Goal: Task Accomplishment & Management: Manage account settings

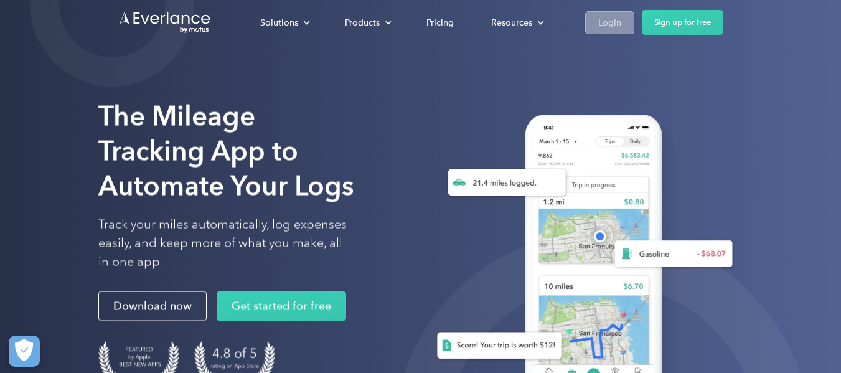
click at [608, 28] on div "Login" at bounding box center [609, 23] width 23 height 16
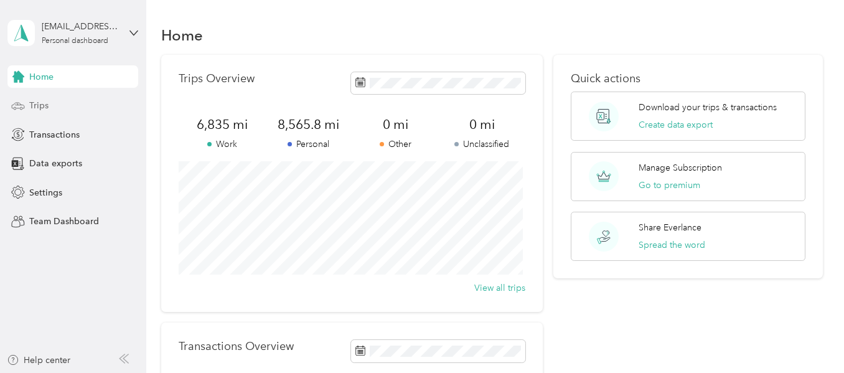
click at [50, 103] on div "Trips" at bounding box center [72, 106] width 131 height 22
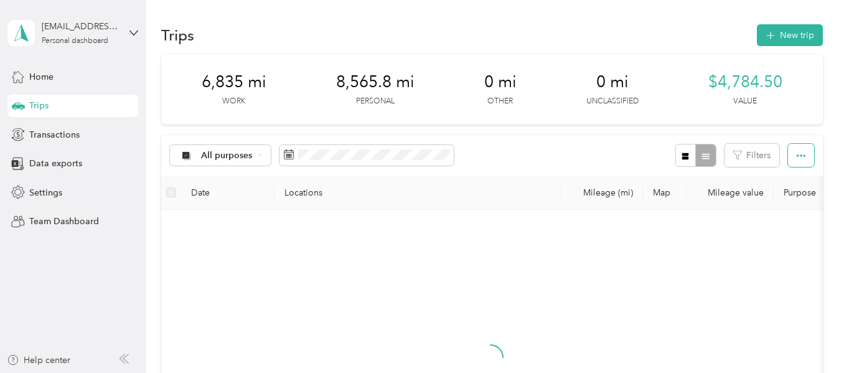
click at [797, 157] on icon "button" at bounding box center [801, 155] width 9 height 9
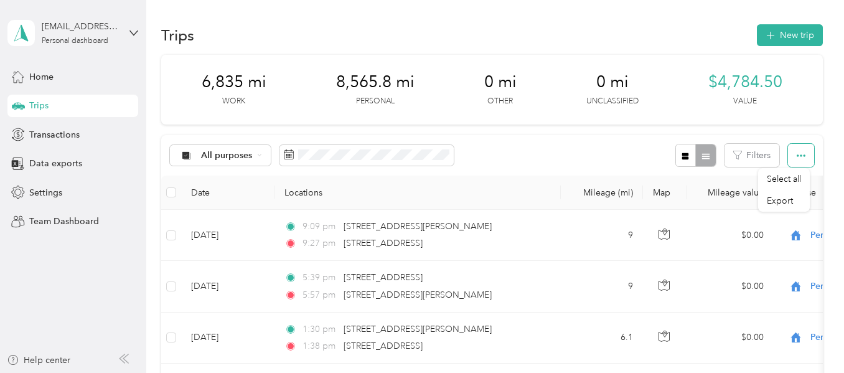
click at [797, 157] on icon "button" at bounding box center [801, 155] width 9 height 9
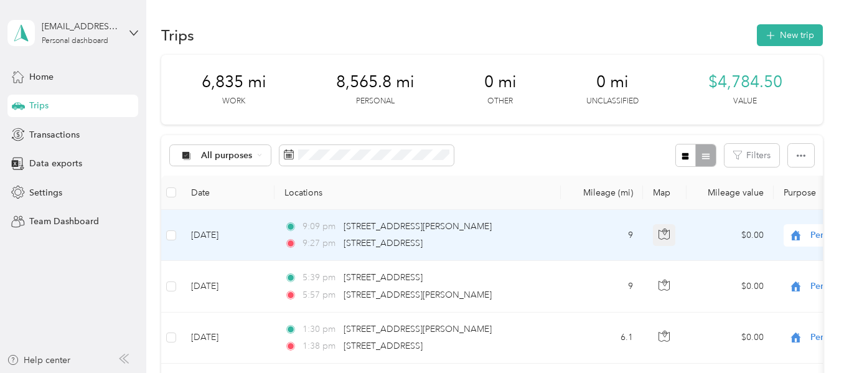
click at [662, 230] on icon "button" at bounding box center [664, 233] width 11 height 11
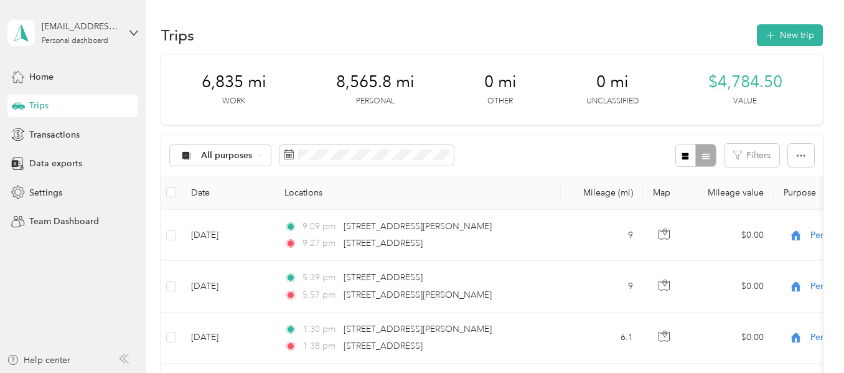
click at [475, 199] on th "Locations" at bounding box center [418, 193] width 286 height 34
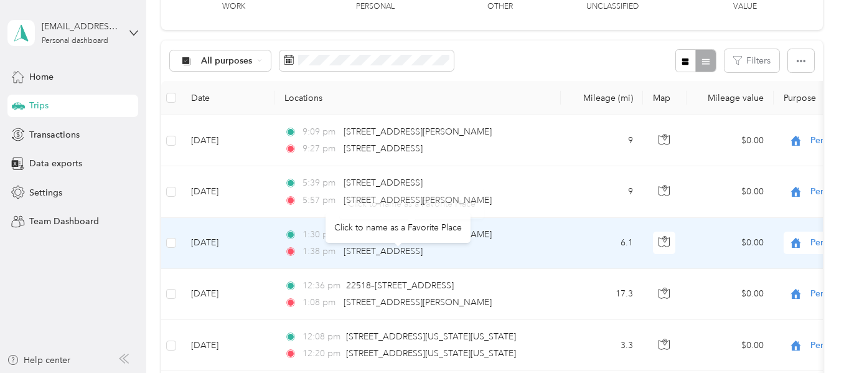
scroll to position [124, 0]
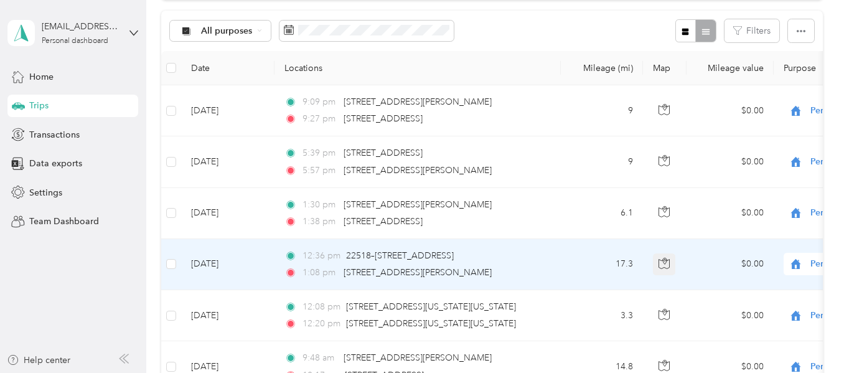
click at [661, 267] on icon "button" at bounding box center [664, 263] width 11 height 11
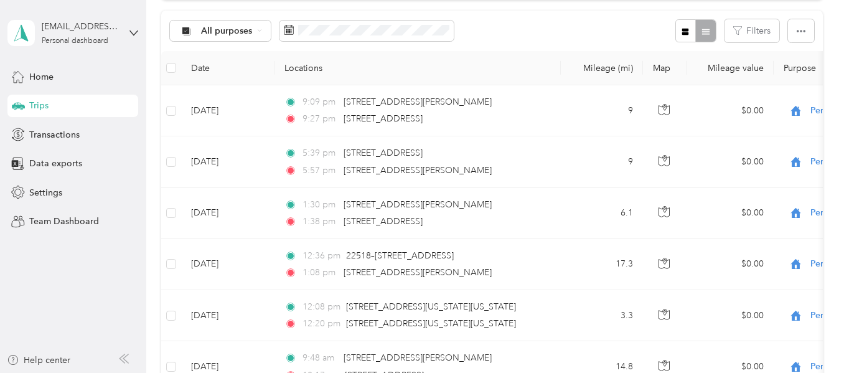
click at [83, 279] on aside "jblevins.vhis@gmail.com Personal dashboard Home Trips Transactions Data exports…" at bounding box center [73, 186] width 146 height 373
click at [261, 30] on icon at bounding box center [259, 30] width 5 height 5
click at [229, 92] on span "Work" at bounding box center [231, 96] width 60 height 13
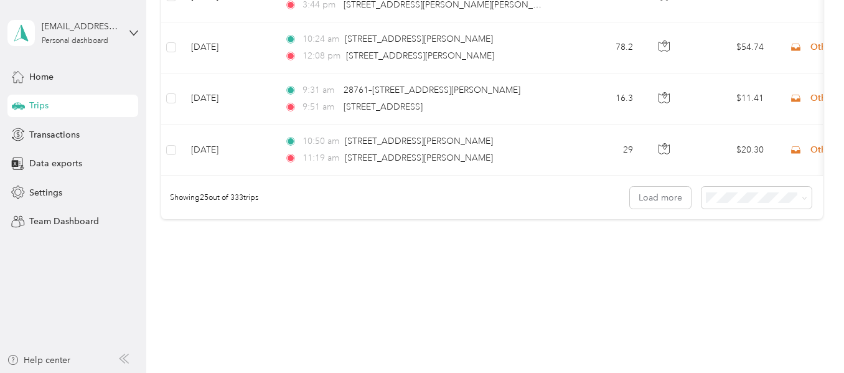
scroll to position [1342, 0]
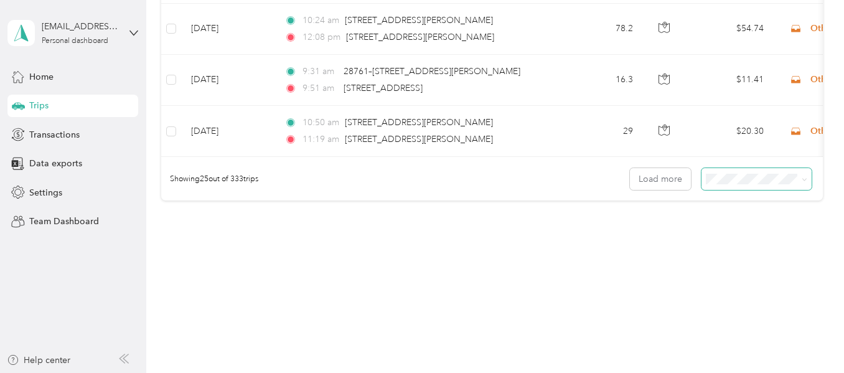
click at [802, 182] on icon at bounding box center [805, 180] width 6 height 6
drag, startPoint x: 741, startPoint y: 246, endPoint x: 711, endPoint y: 245, distance: 29.9
click at [741, 246] on span "100 per load" at bounding box center [732, 245] width 51 height 11
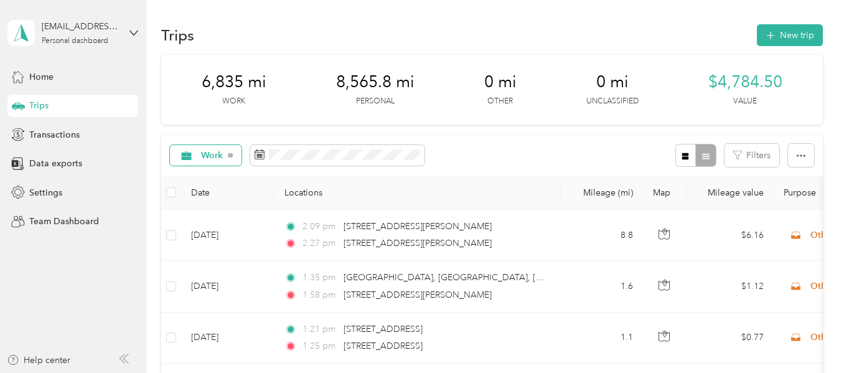
scroll to position [124, 0]
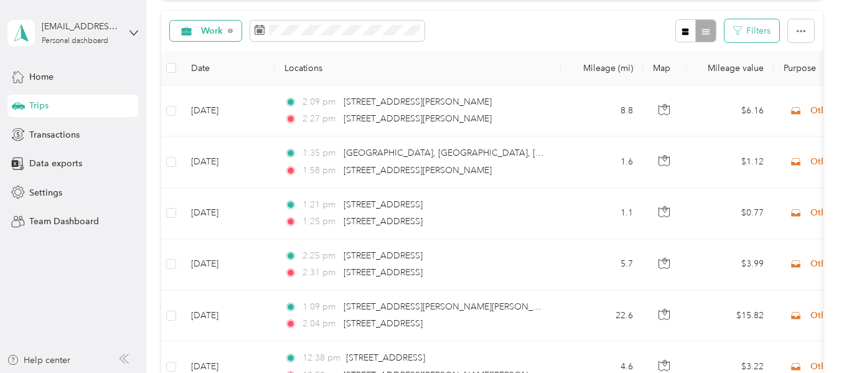
click at [761, 32] on button "Filters" at bounding box center [752, 30] width 55 height 23
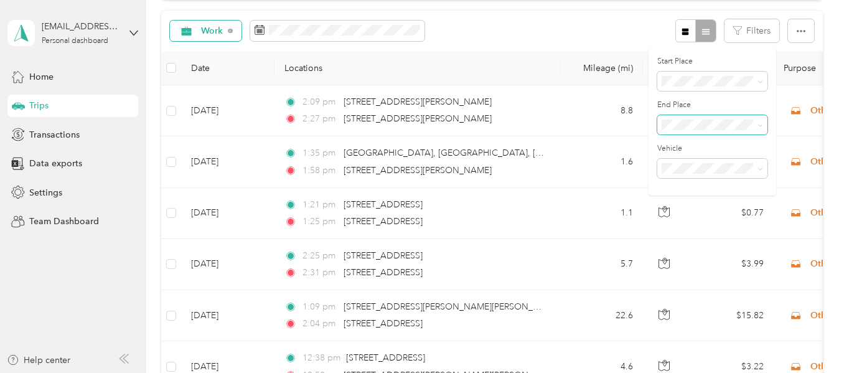
click at [759, 125] on icon at bounding box center [761, 126] width 6 height 6
click at [759, 124] on icon at bounding box center [761, 126] width 6 height 6
click at [703, 149] on div "Anywhere" at bounding box center [712, 146] width 93 height 13
click at [763, 81] on span at bounding box center [712, 82] width 110 height 20
click at [756, 172] on span at bounding box center [758, 168] width 10 height 9
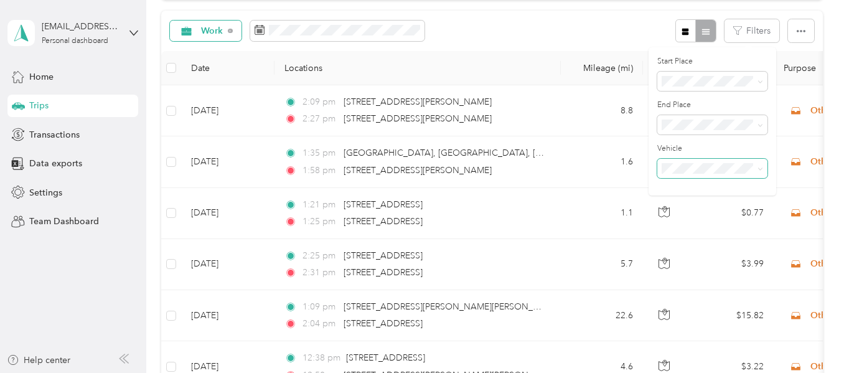
click at [756, 172] on span at bounding box center [758, 168] width 10 height 9
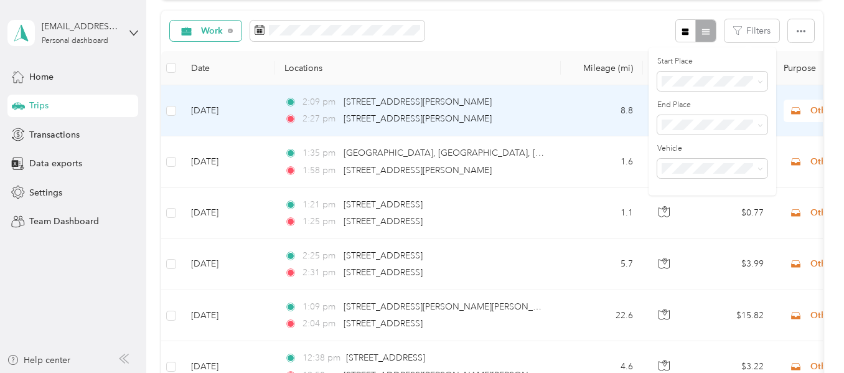
click at [598, 123] on td "8.8" at bounding box center [602, 110] width 82 height 51
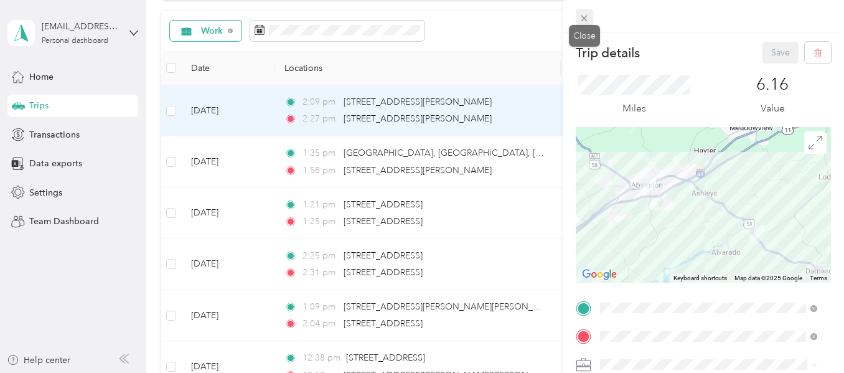
click at [583, 22] on icon at bounding box center [584, 18] width 11 height 11
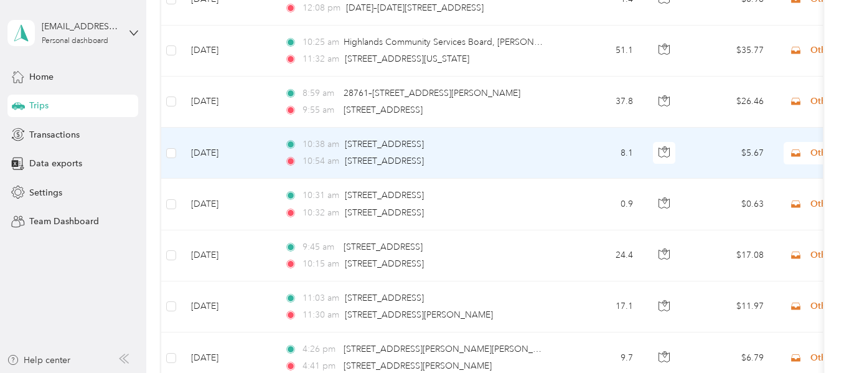
scroll to position [934, 0]
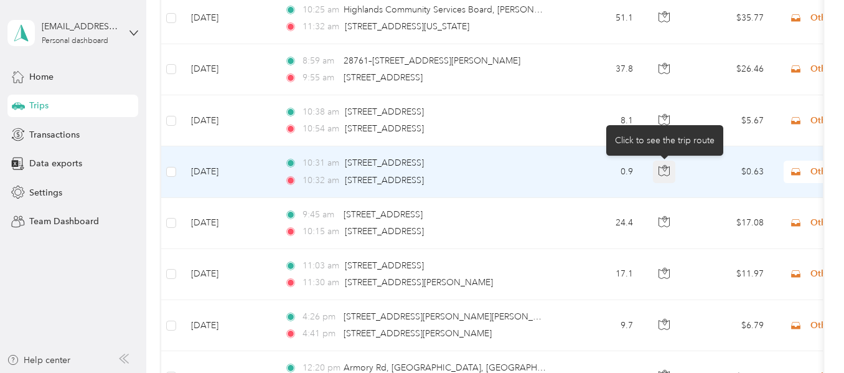
click at [667, 169] on icon "button" at bounding box center [665, 169] width 4 height 6
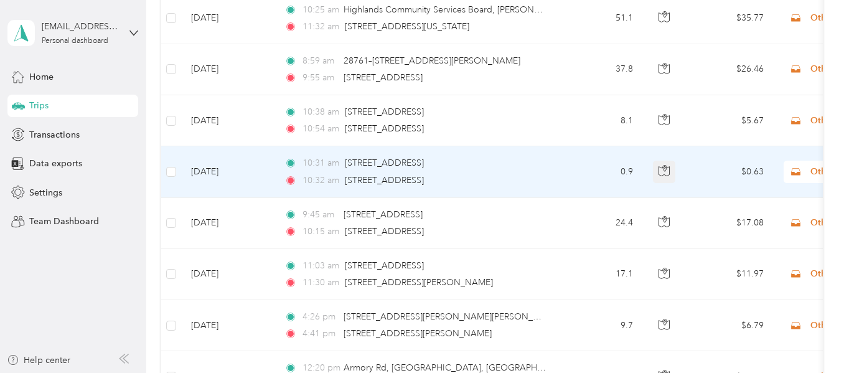
click at [667, 169] on icon "button" at bounding box center [665, 169] width 4 height 6
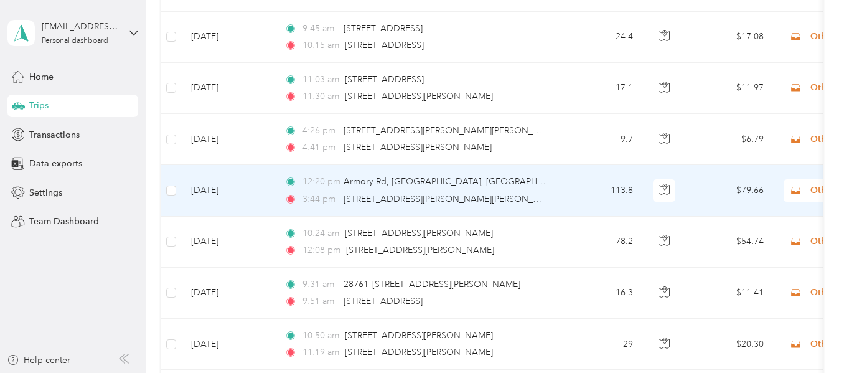
scroll to position [1120, 0]
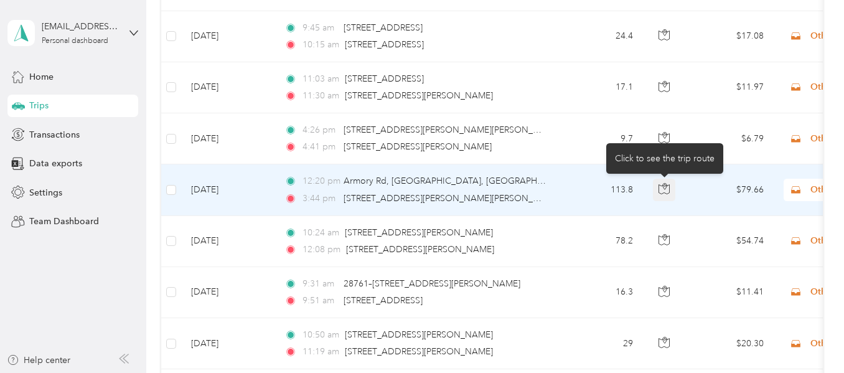
click at [660, 188] on icon "button" at bounding box center [664, 188] width 11 height 11
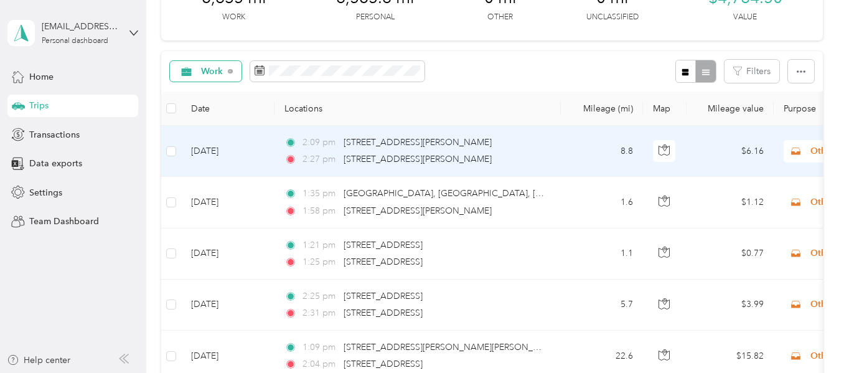
scroll to position [62, 0]
